Goal: Navigation & Orientation: Find specific page/section

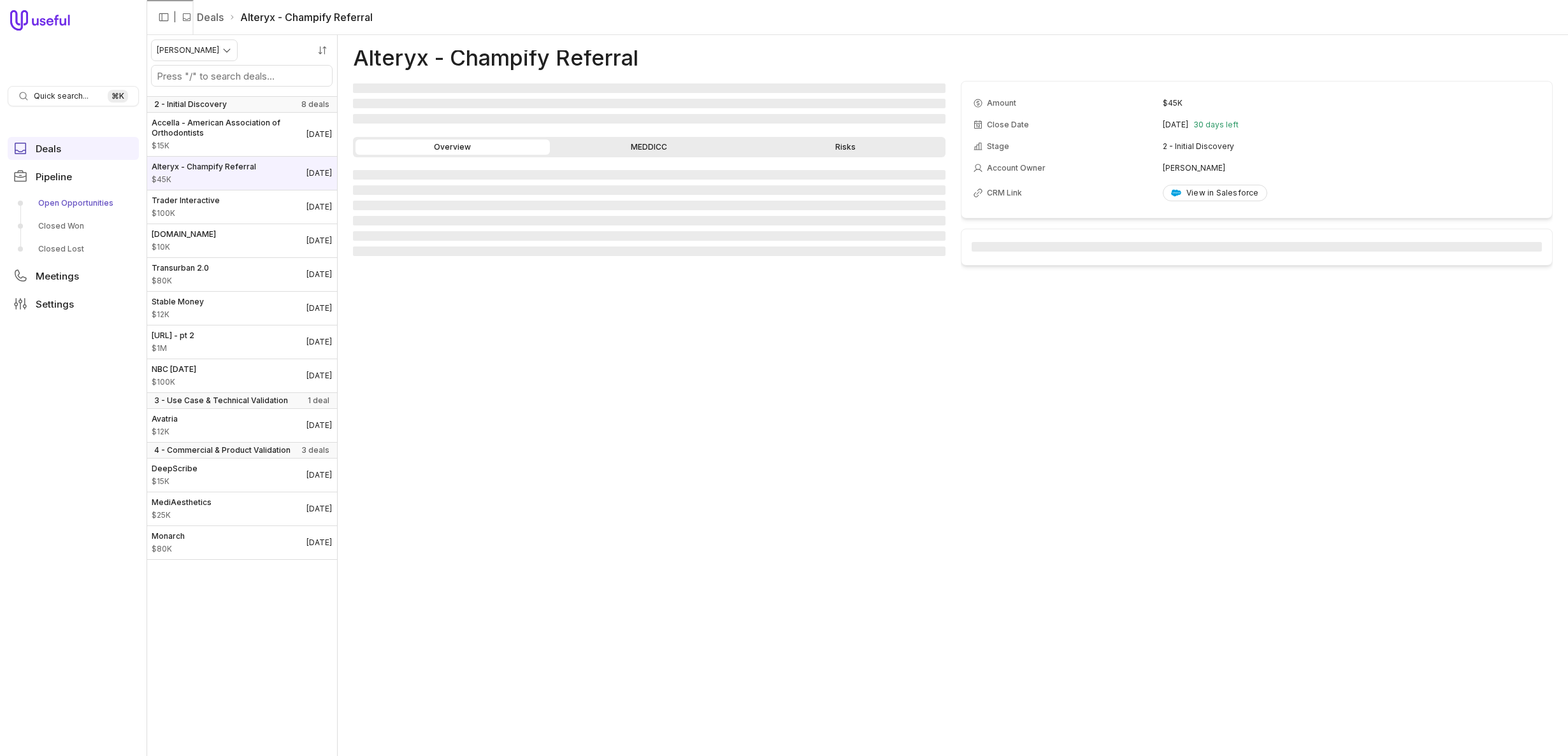
click at [77, 202] on link "Open Opportunities" at bounding box center [73, 203] width 131 height 21
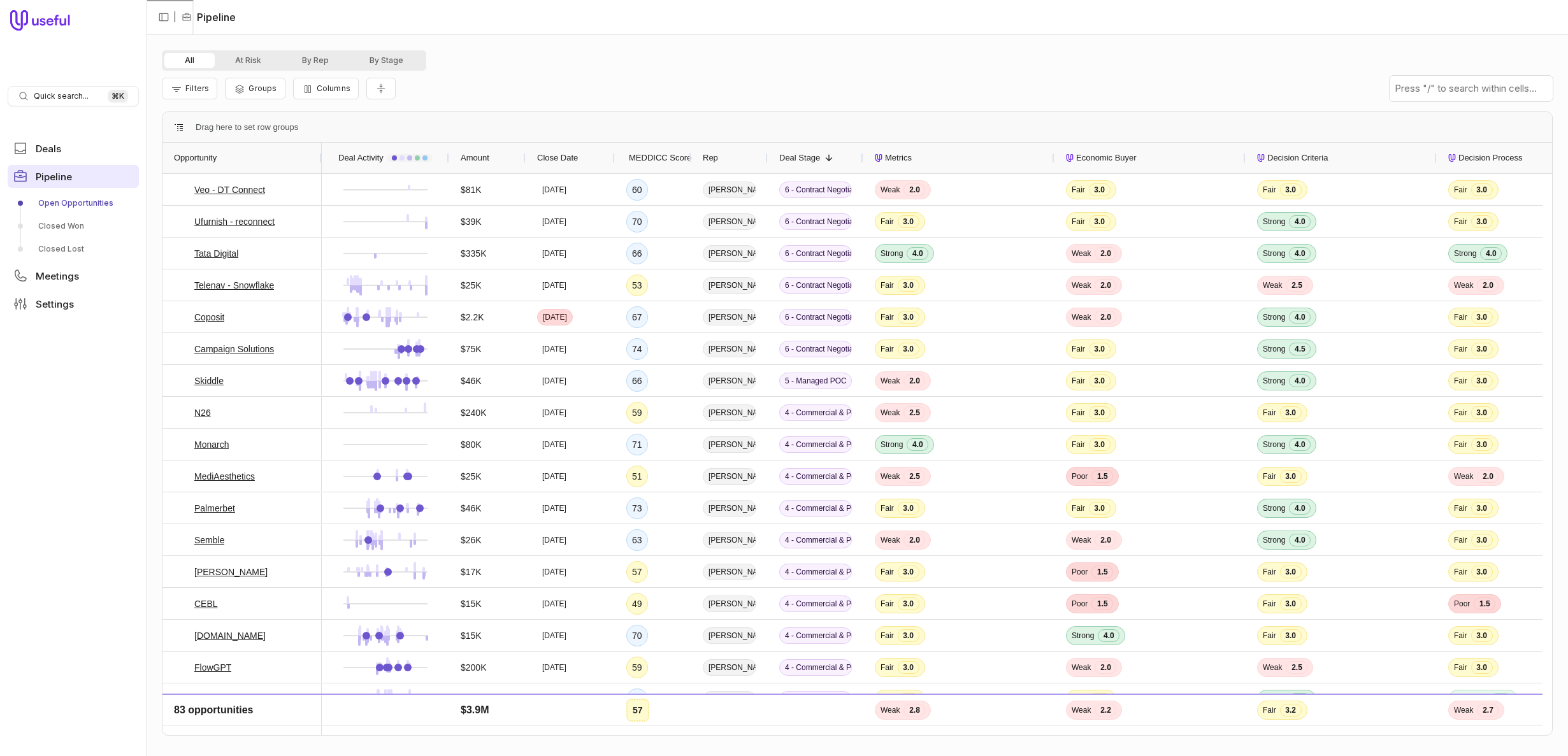
click at [52, 175] on span "Pipeline" at bounding box center [53, 176] width 36 height 10
click at [46, 144] on span "Deals" at bounding box center [48, 149] width 26 height 10
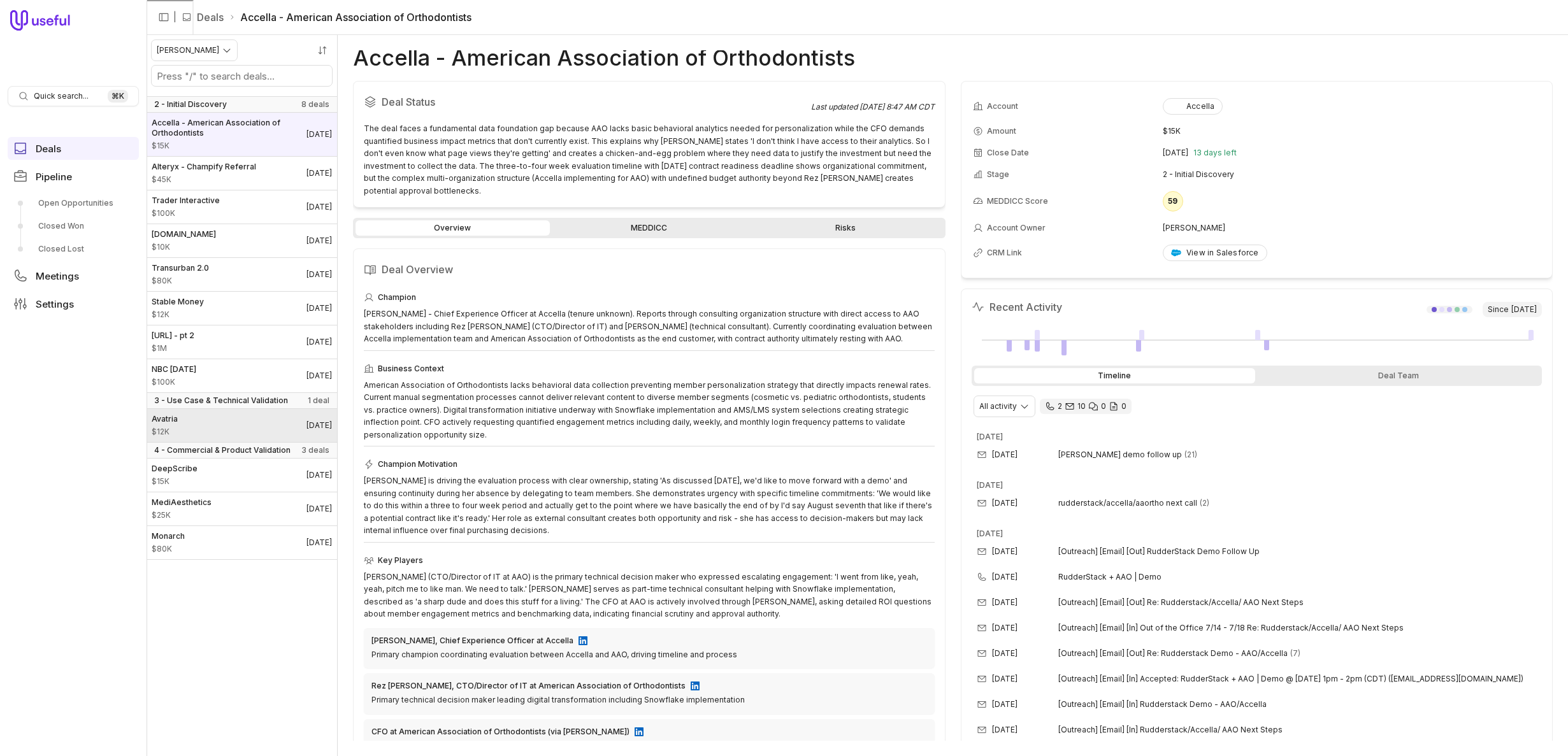
click at [233, 421] on link "Avatria $12K [DATE]" at bounding box center [242, 425] width 191 height 33
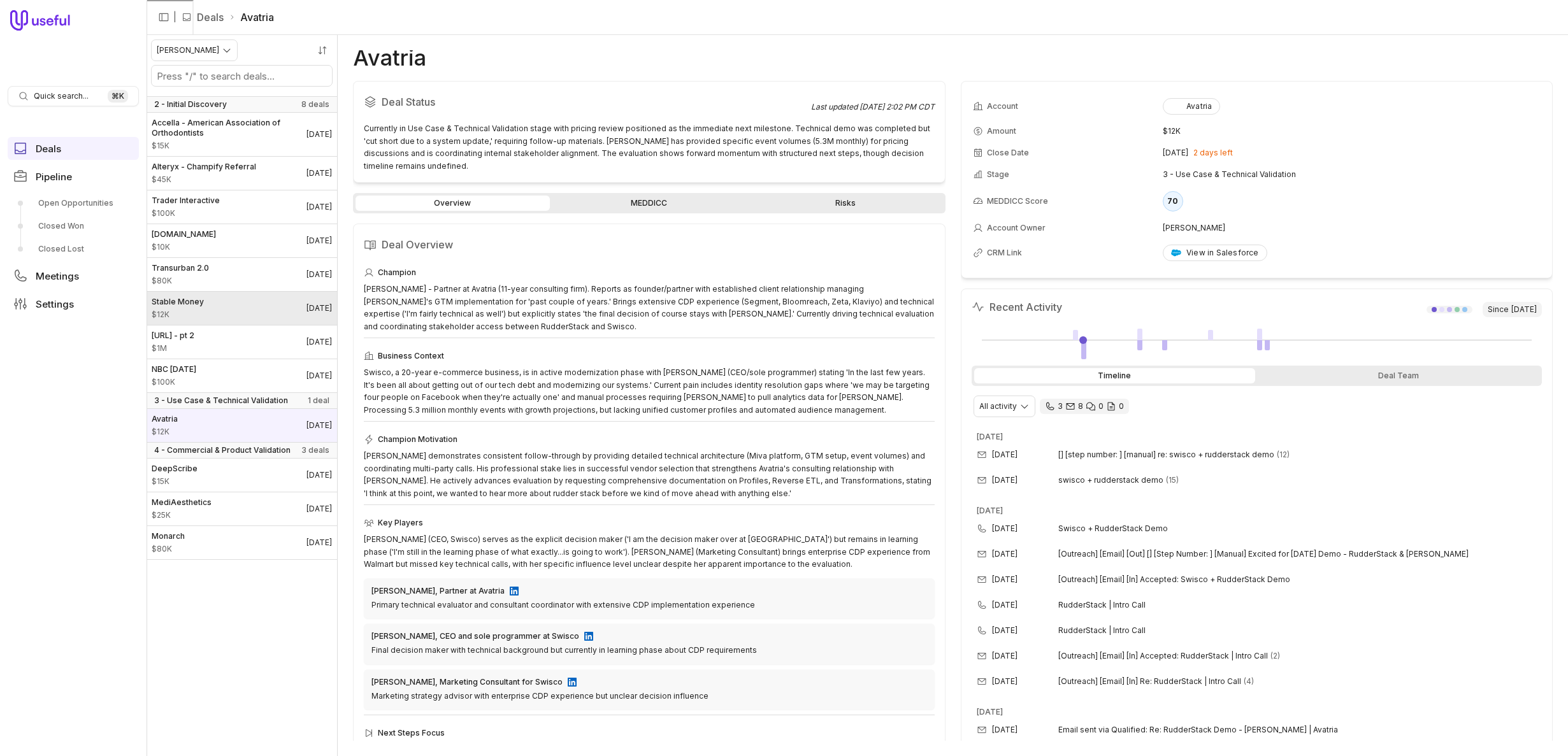
click at [199, 313] on span "$12K" at bounding box center [177, 315] width 52 height 10
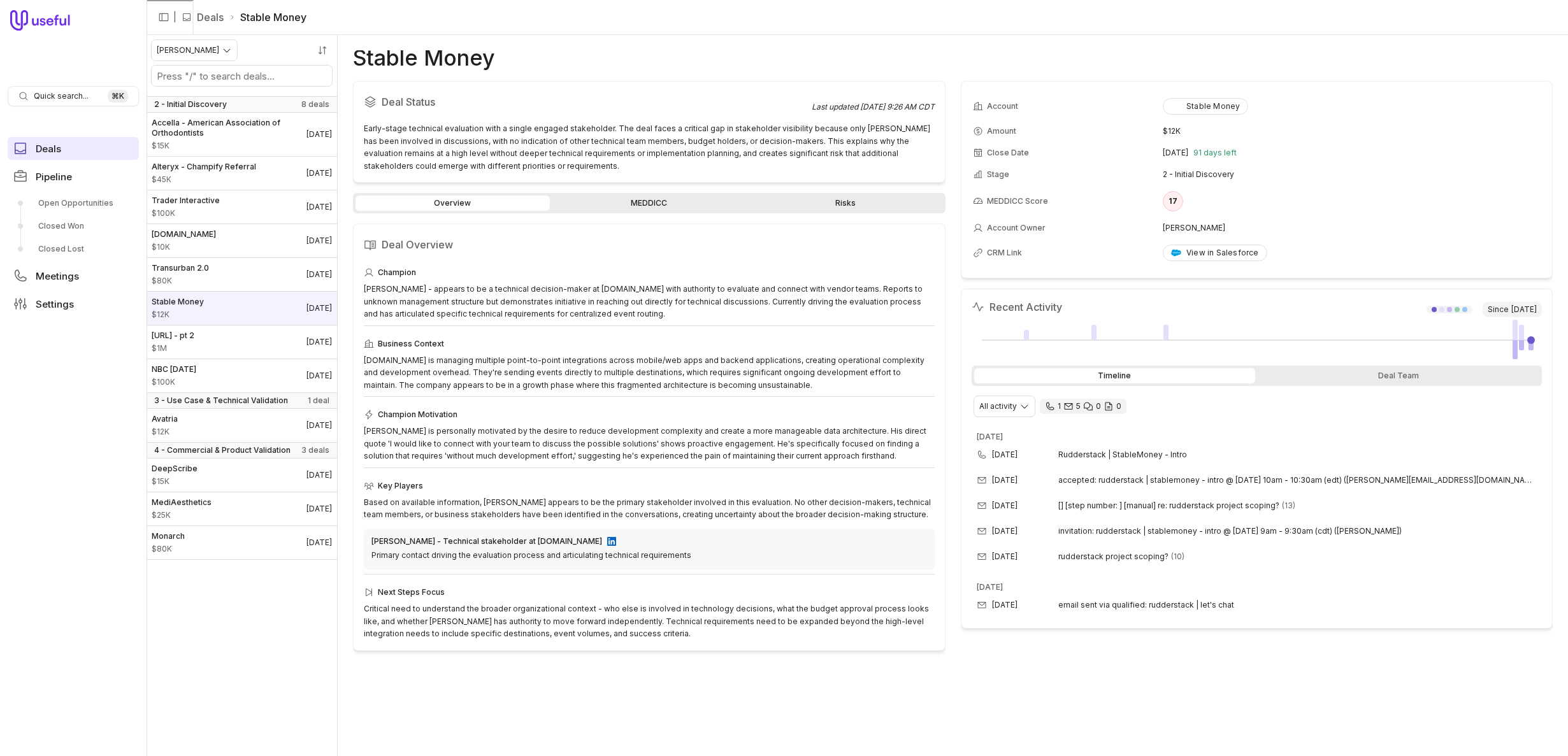
click at [63, 143] on link "Deals" at bounding box center [73, 149] width 131 height 23
